Goal: Information Seeking & Learning: Find specific fact

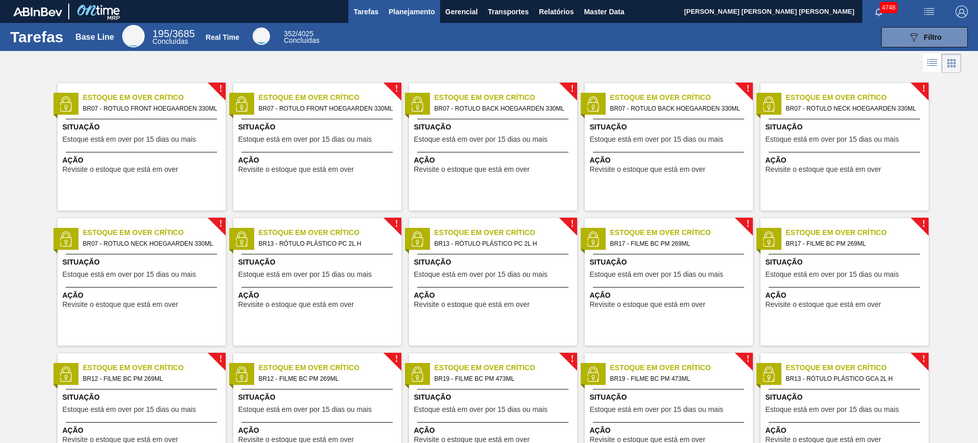
click at [408, 13] on span "Planejamento" at bounding box center [412, 12] width 46 height 12
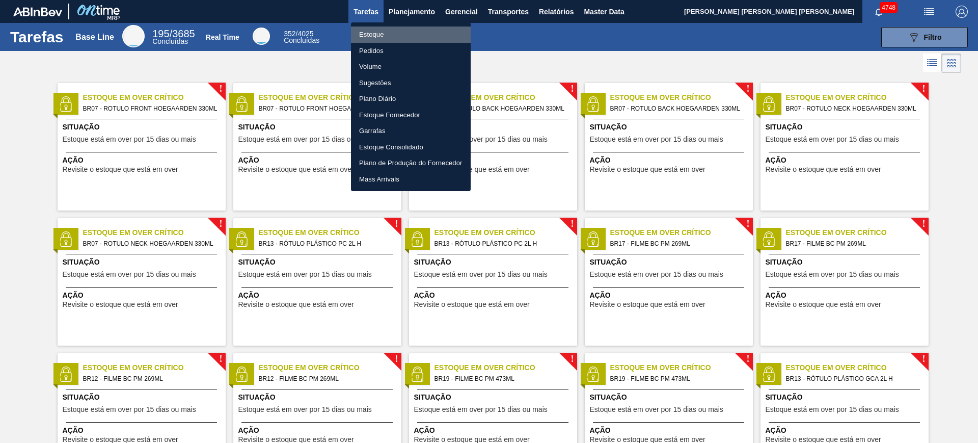
click at [373, 35] on li "Estoque" at bounding box center [411, 34] width 120 height 16
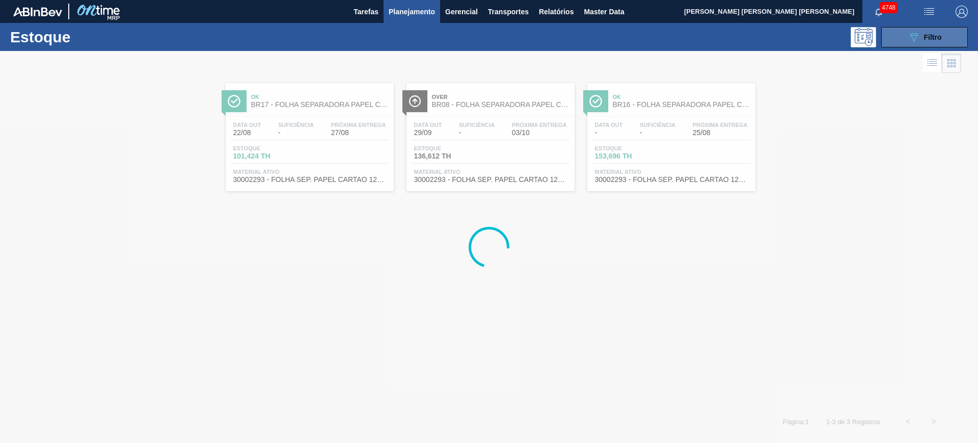
click at [943, 31] on button "089F7B8B-B2A5-4AFE-B5C0-19BA573D28AC Filtro" at bounding box center [924, 37] width 87 height 20
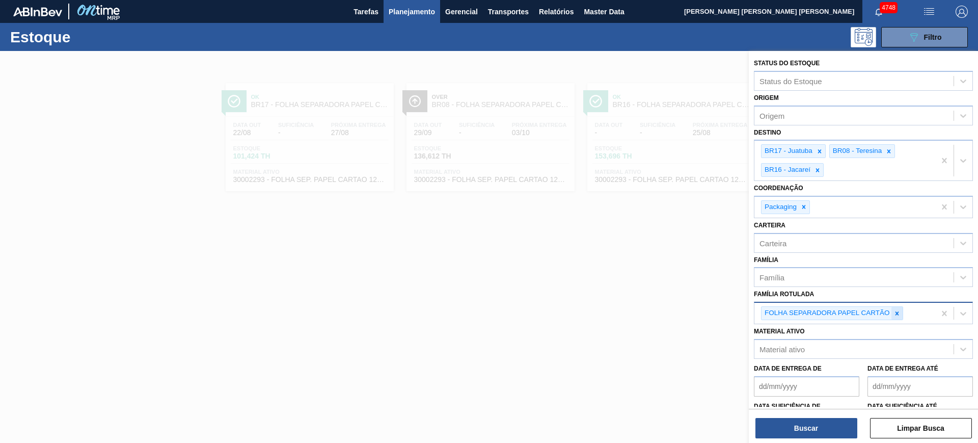
click at [899, 310] on icon at bounding box center [897, 313] width 7 height 7
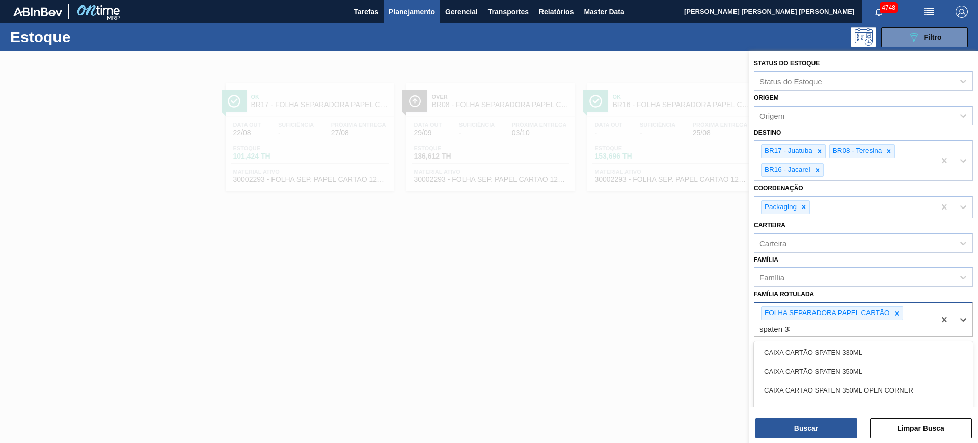
type Rotulada "spaten 330"
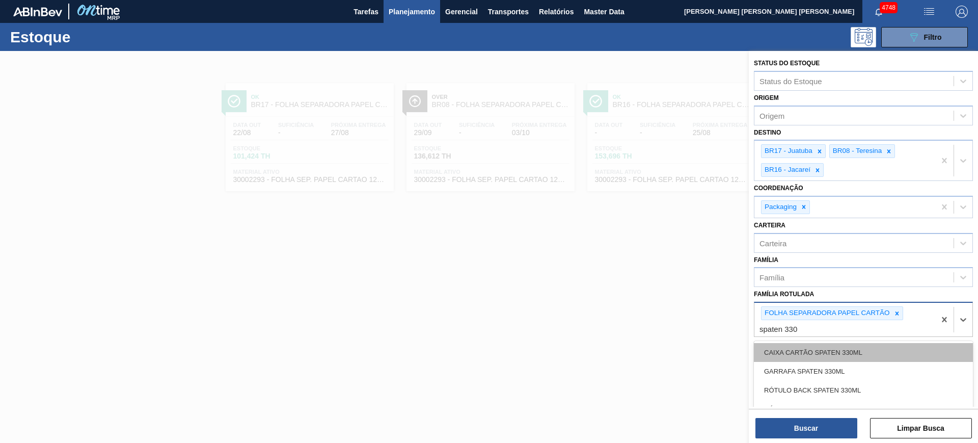
click at [879, 349] on div "CAIXA CARTÃO SPATEN 330ML" at bounding box center [863, 352] width 219 height 19
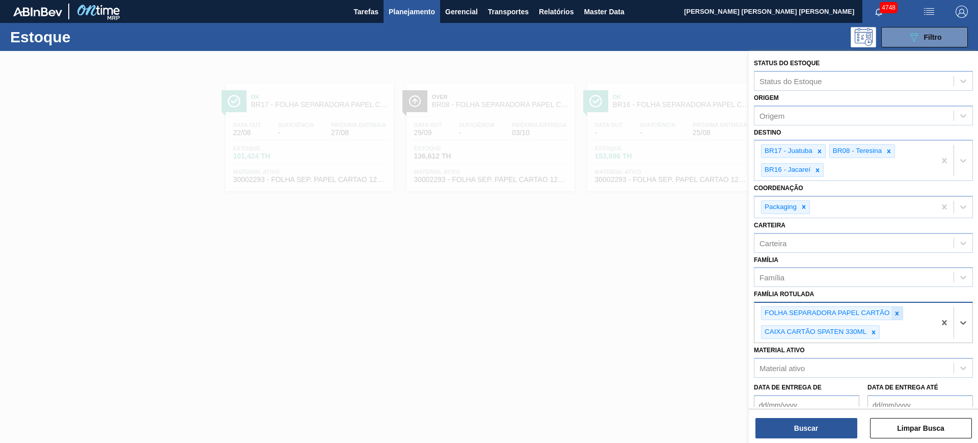
click at [898, 311] on icon at bounding box center [897, 313] width 7 height 7
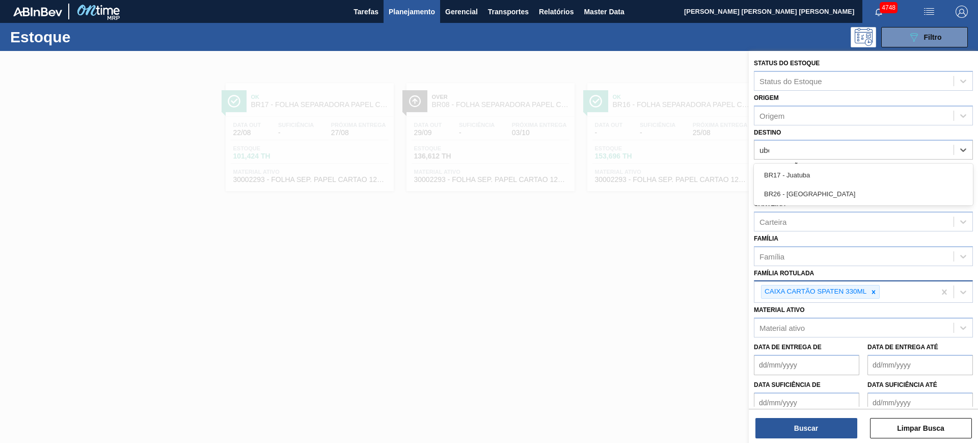
type input "uber"
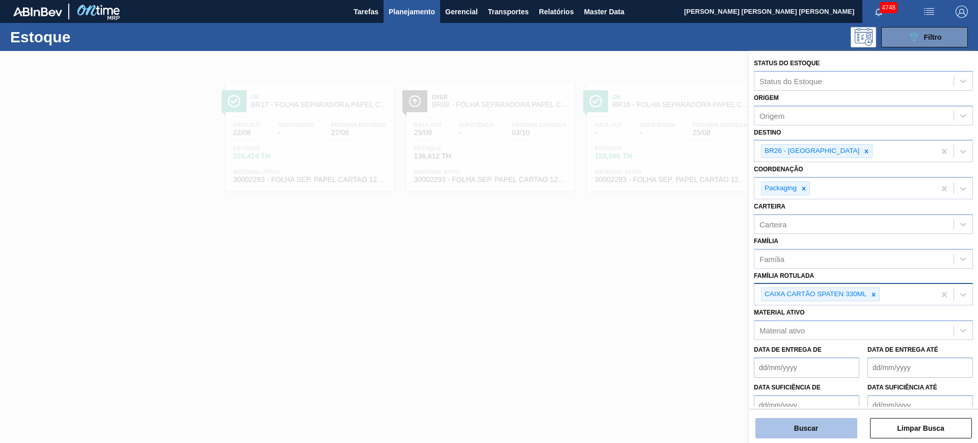
click at [834, 425] on button "Buscar" at bounding box center [807, 428] width 102 height 20
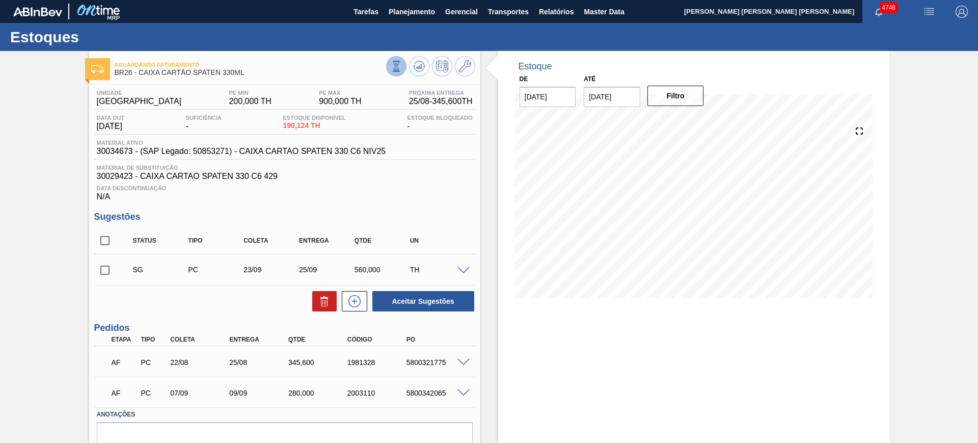
click at [393, 67] on icon at bounding box center [396, 66] width 11 height 11
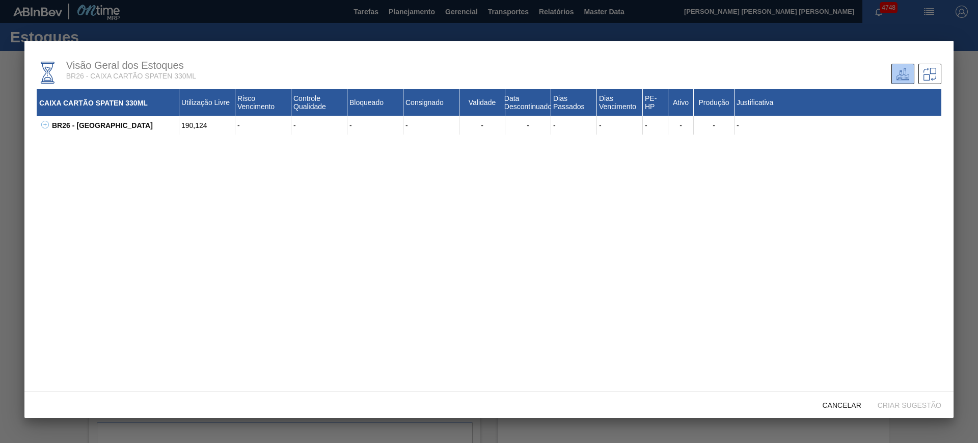
click at [43, 124] on icon at bounding box center [45, 124] width 4 height 1
click at [3, 143] on div at bounding box center [489, 221] width 978 height 443
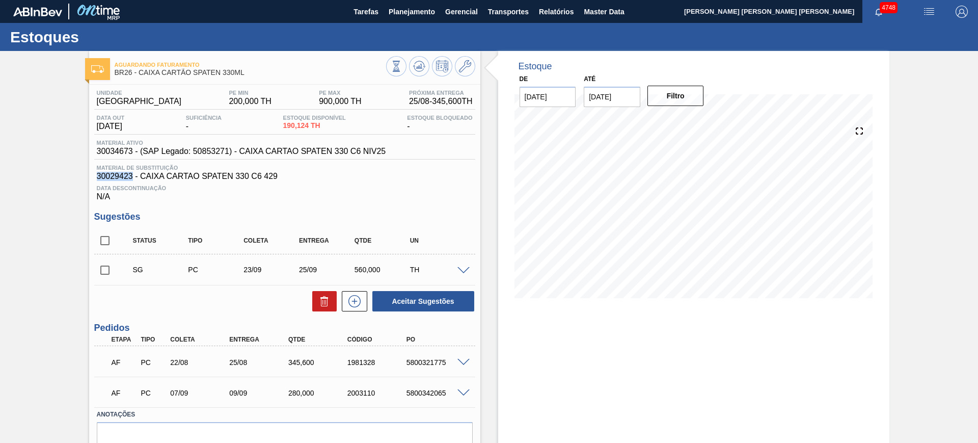
drag, startPoint x: 92, startPoint y: 175, endPoint x: 132, endPoint y: 180, distance: 40.0
click at [132, 180] on div "Unidade Uberlândia PE MIN 200,000 TH PE MAX 900,000 TH Próxima Entrega 25/08 - …" at bounding box center [284, 285] width 391 height 401
copy span "30029423"
drag, startPoint x: 286, startPoint y: 182, endPoint x: 95, endPoint y: 179, distance: 190.6
click at [95, 179] on div "Material de Substituição 30029423 - CAIXA CARTAO SPATEN 330 C6 429 Data Descont…" at bounding box center [284, 183] width 381 height 37
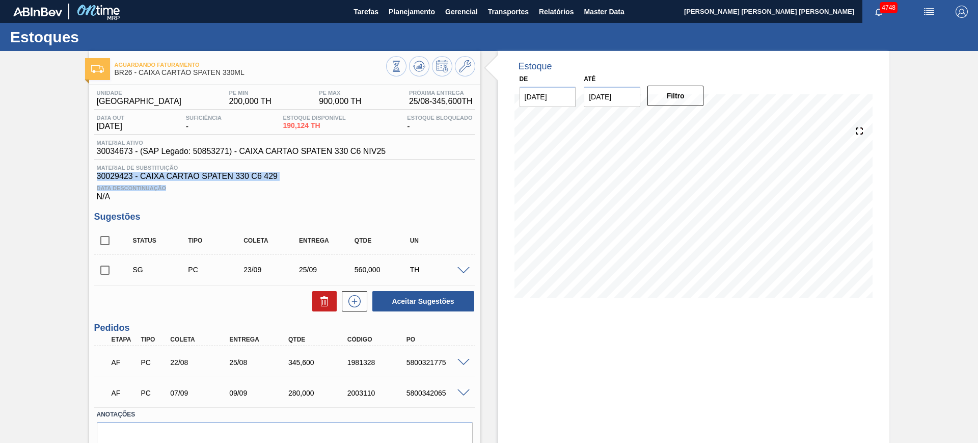
click at [184, 180] on span "30029423 - CAIXA CARTAO SPATEN 330 C6 429" at bounding box center [285, 176] width 376 height 9
drag, startPoint x: 280, startPoint y: 174, endPoint x: 94, endPoint y: 177, distance: 185.5
click at [94, 177] on div "Material de Substituição 30029423 - CAIXA CARTAO SPATEN 330 C6 429" at bounding box center [284, 173] width 381 height 16
copy span "30029423 - CAIXA CARTAO SPATEN 330 C6 429"
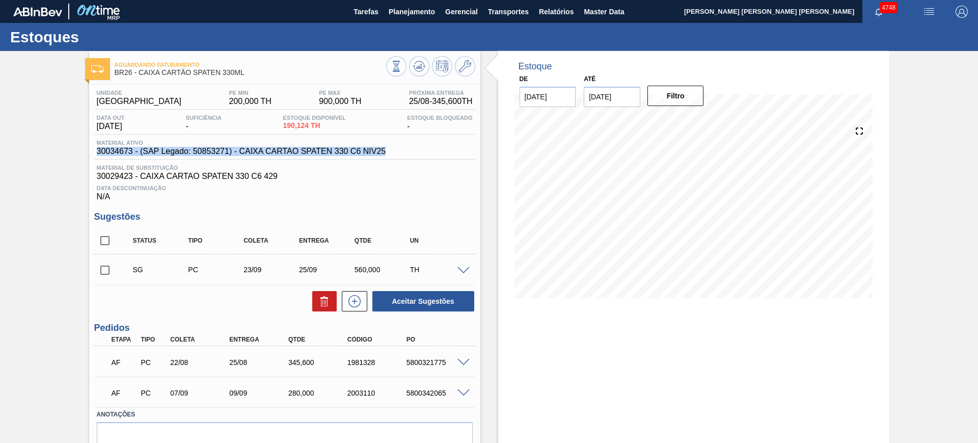
drag, startPoint x: 393, startPoint y: 153, endPoint x: 95, endPoint y: 153, distance: 297.6
click at [95, 153] on div "Material ativo 30034673 - (SAP Legado: 50853271) - CAIXA CARTAO SPATEN 330 C6 N…" at bounding box center [284, 150] width 381 height 20
copy span "30034673 - (SAP Legado: 50853271) - CAIXA CARTAO SPATEN 330 C6 NIV25"
click at [462, 360] on span at bounding box center [464, 363] width 12 height 8
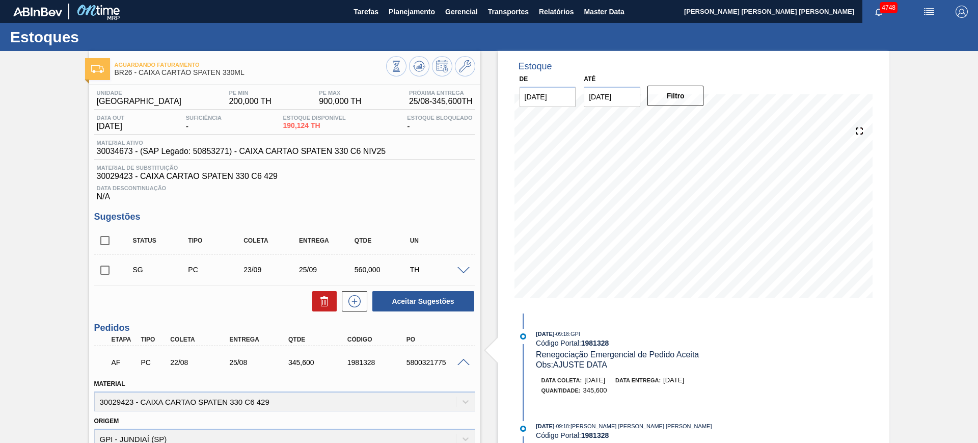
click at [463, 359] on span at bounding box center [464, 363] width 12 height 8
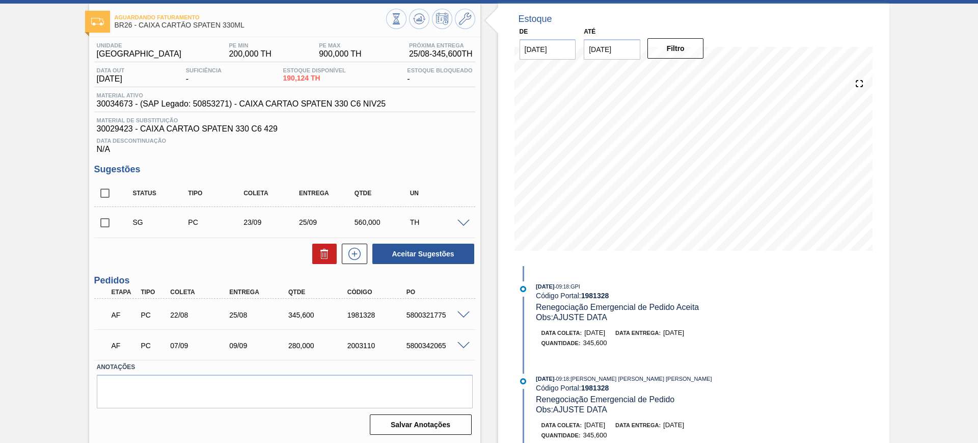
scroll to position [48, 0]
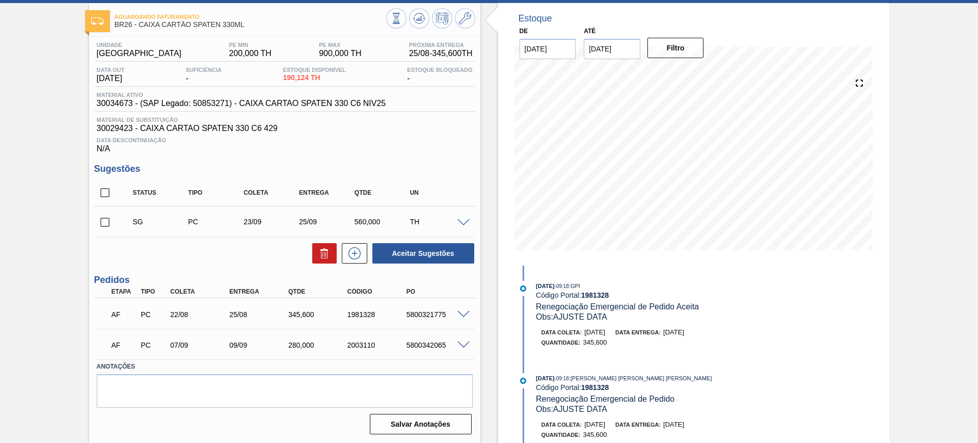
click at [463, 345] on span at bounding box center [464, 345] width 12 height 8
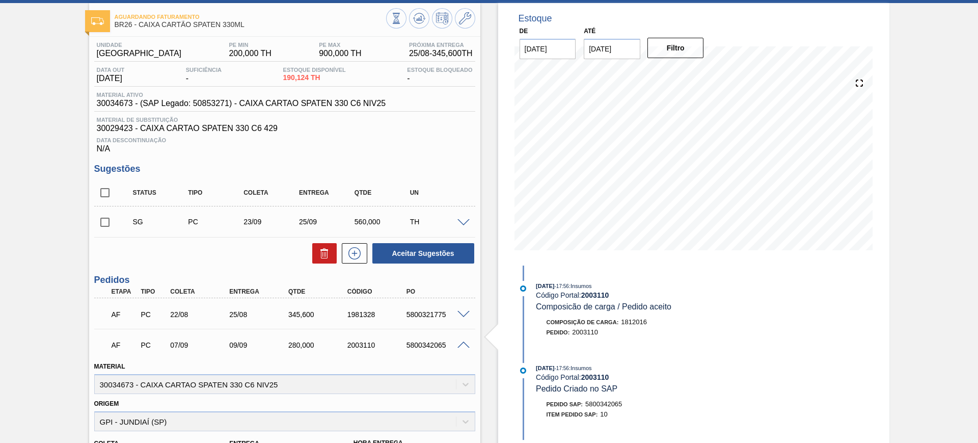
click at [461, 341] on span at bounding box center [464, 345] width 12 height 8
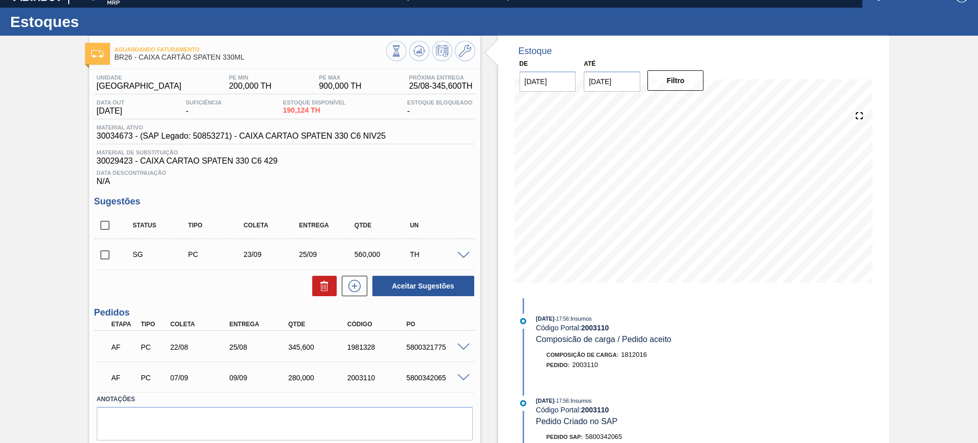
scroll to position [0, 0]
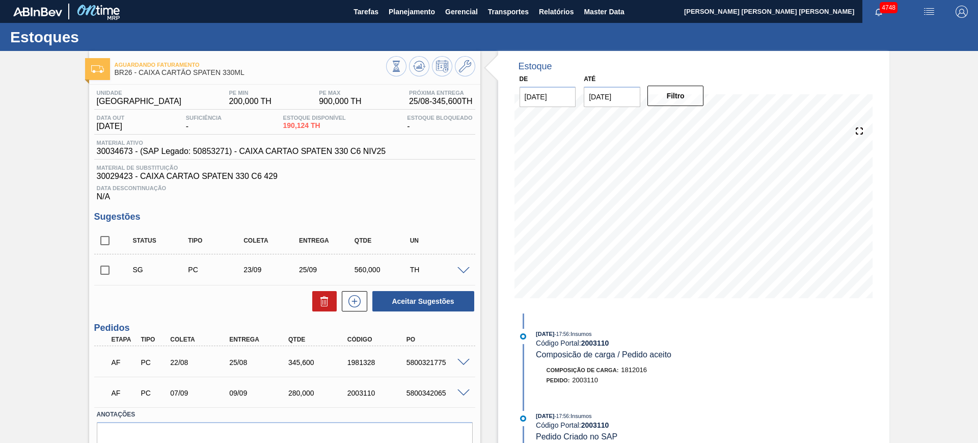
click at [368, 358] on div "1981328" at bounding box center [378, 362] width 66 height 8
copy div "1981328"
